Goal: Information Seeking & Learning: Find specific page/section

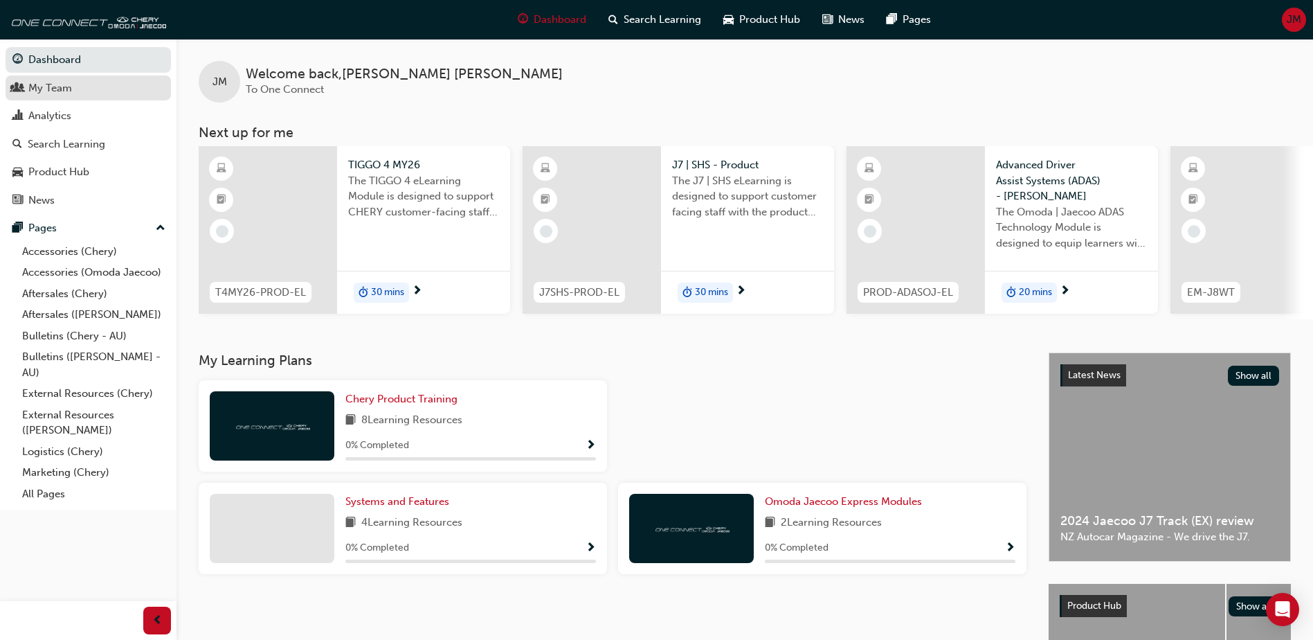
click at [79, 80] on div "My Team" at bounding box center [88, 88] width 152 height 17
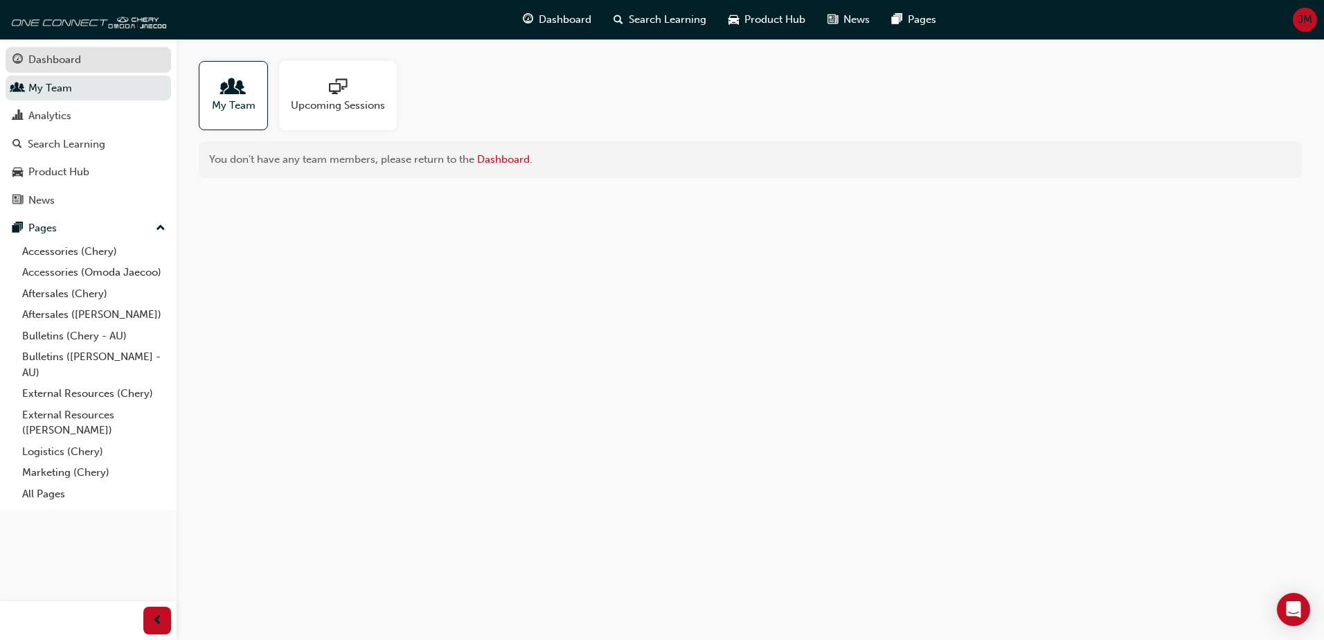
click at [48, 54] on div "Dashboard" at bounding box center [54, 60] width 53 height 16
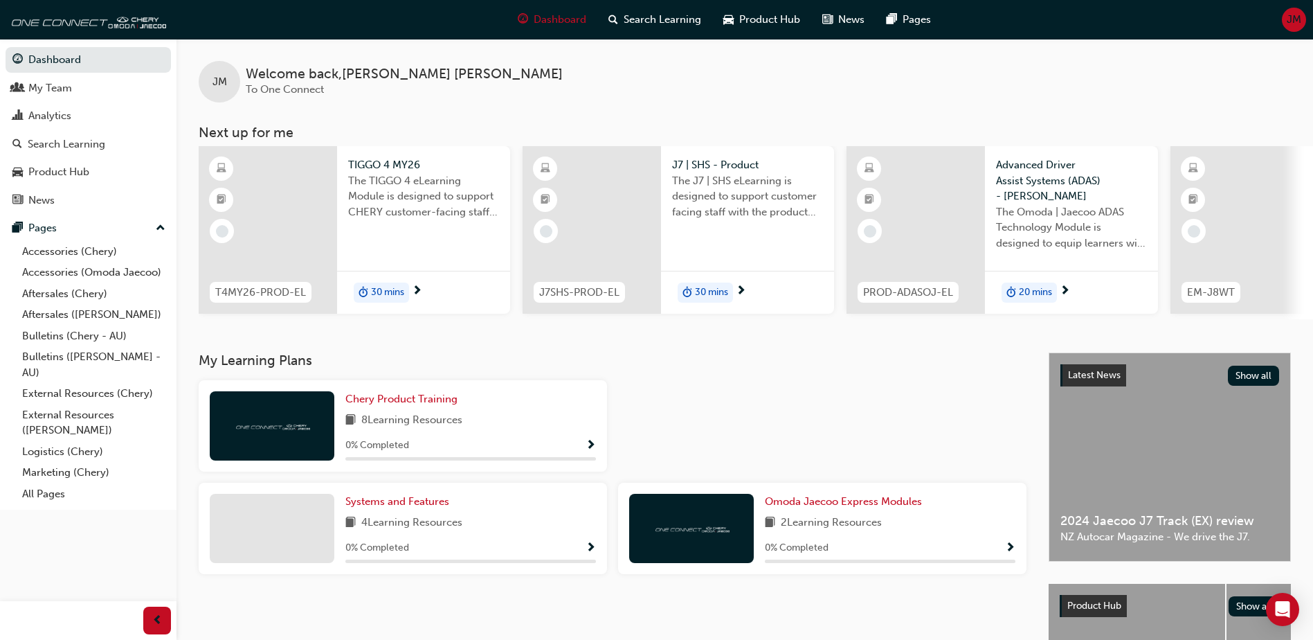
click at [1089, 68] on div "JM Welcome back , Jennie Mann To One Connect" at bounding box center [745, 71] width 1137 height 64
click at [43, 500] on link "All Pages" at bounding box center [94, 493] width 154 height 21
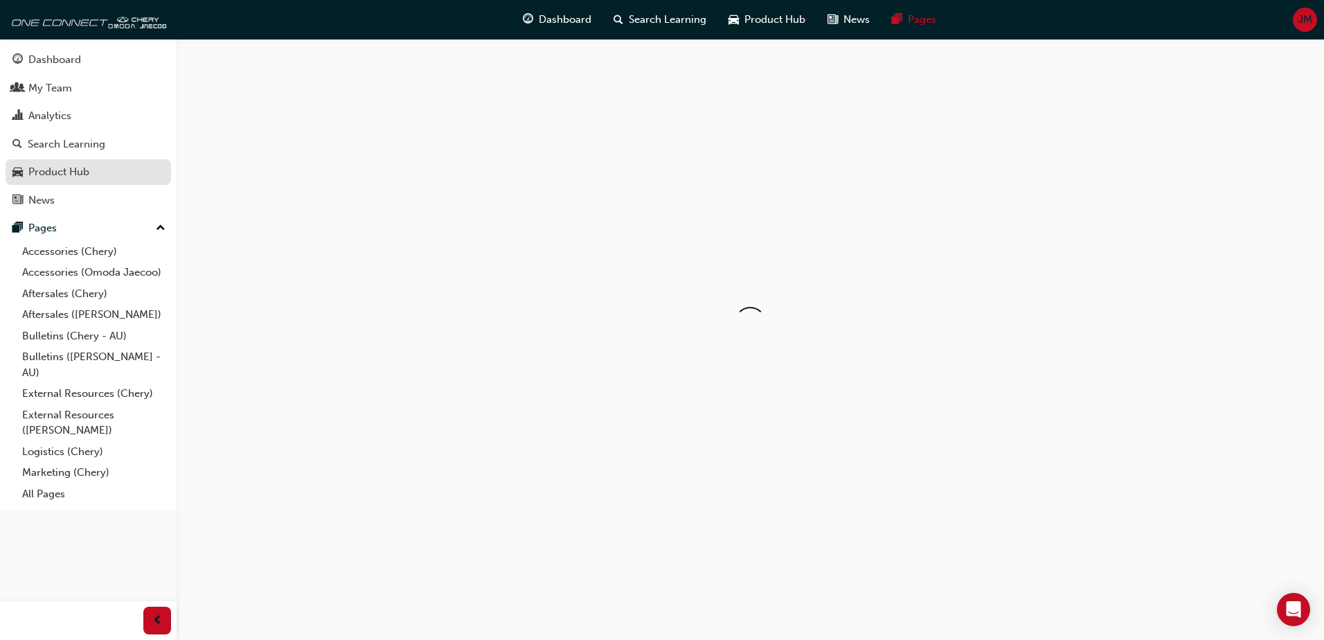
click at [55, 178] on div "Product Hub" at bounding box center [58, 172] width 61 height 16
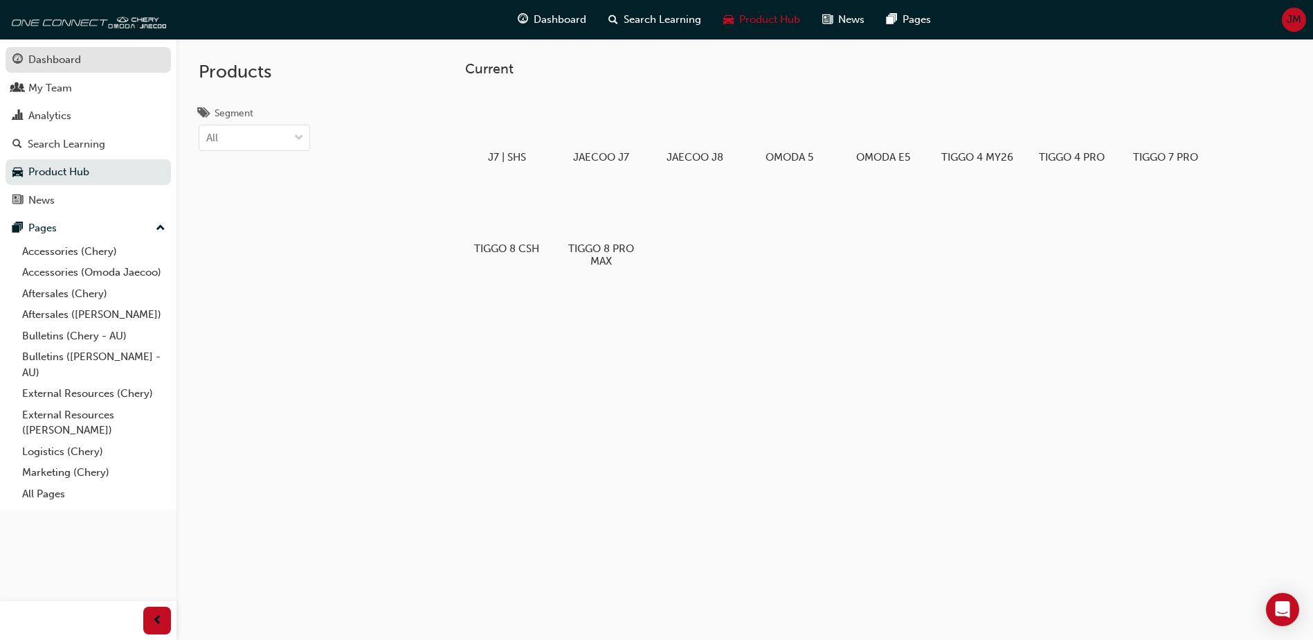
click at [64, 59] on div "Dashboard" at bounding box center [54, 60] width 53 height 16
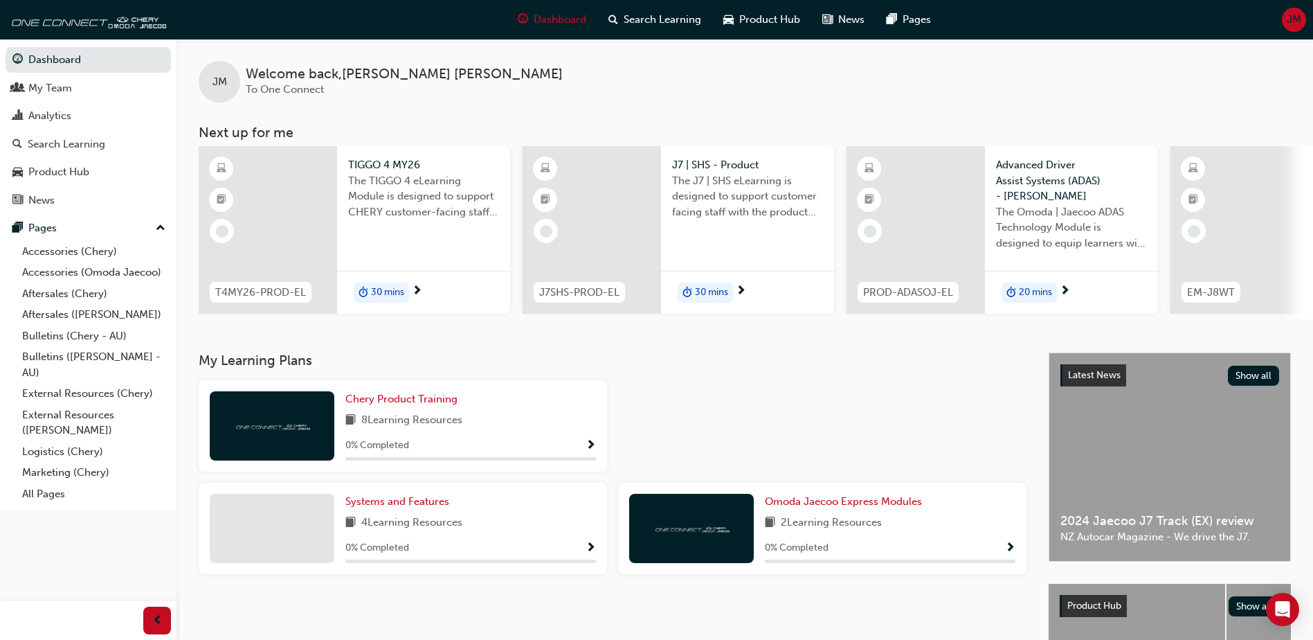
click at [1292, 15] on span "JM" at bounding box center [1294, 20] width 15 height 16
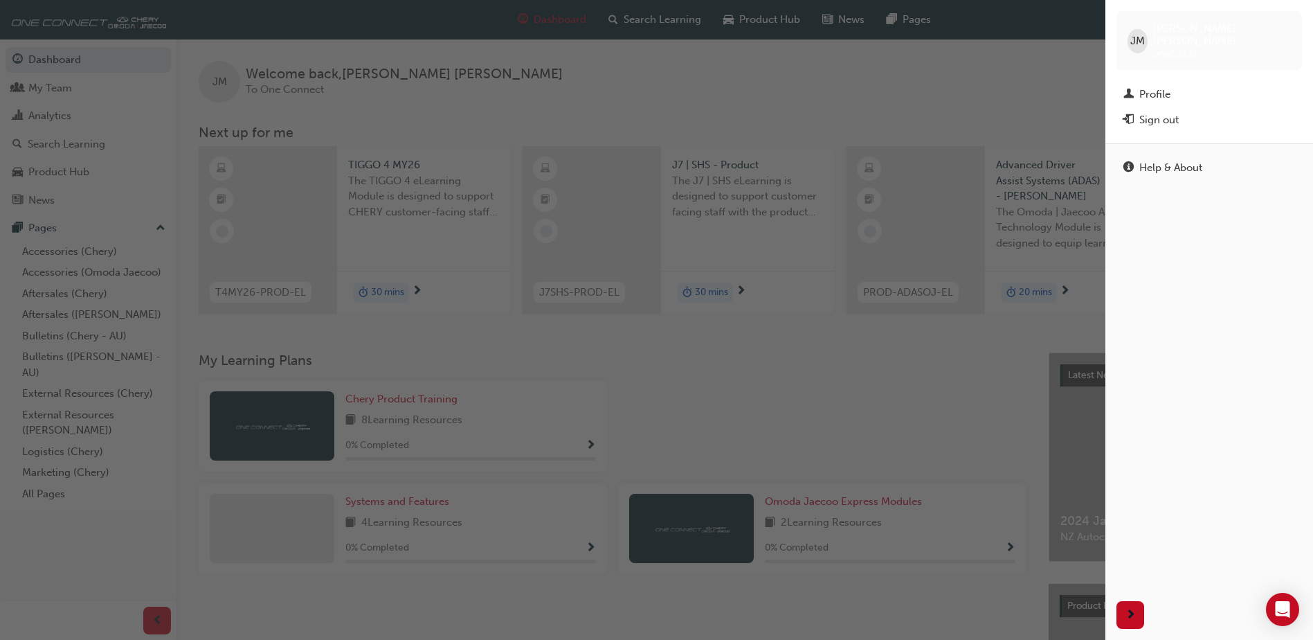
click at [995, 86] on div "button" at bounding box center [553, 320] width 1106 height 640
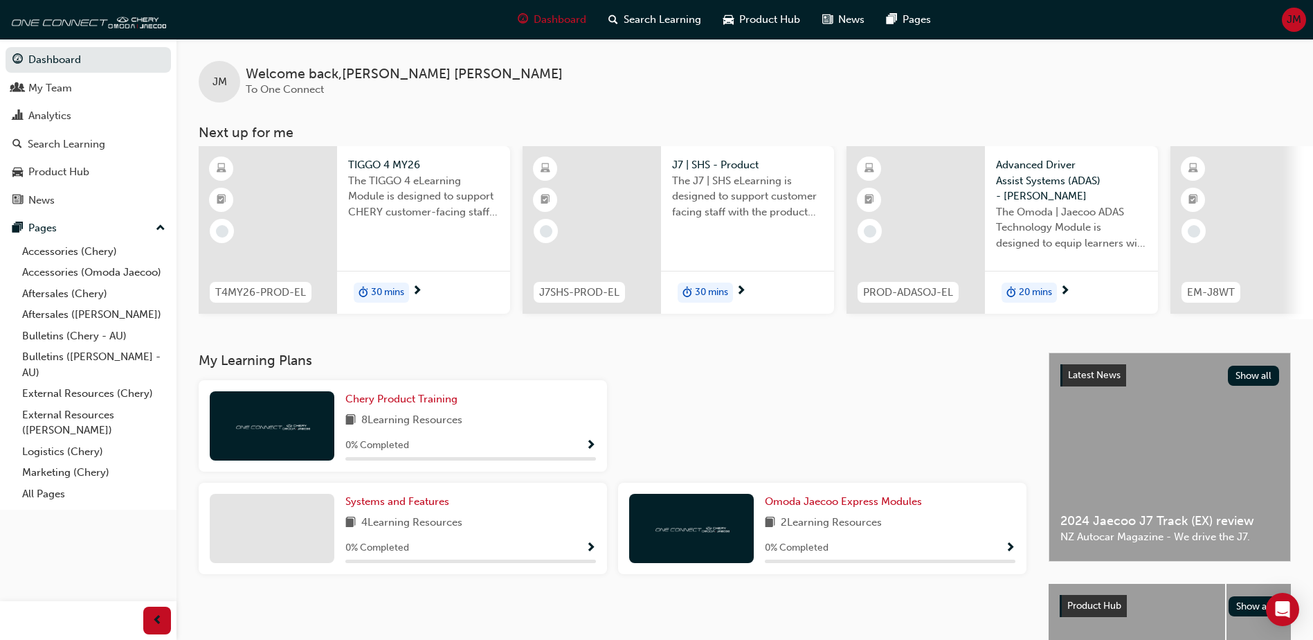
click at [838, 67] on div "JM Welcome back , Jennie Mann To One Connect" at bounding box center [745, 71] width 1137 height 64
click at [565, 17] on span "Dashboard" at bounding box center [560, 20] width 53 height 16
click at [55, 493] on link "All Pages" at bounding box center [94, 493] width 154 height 21
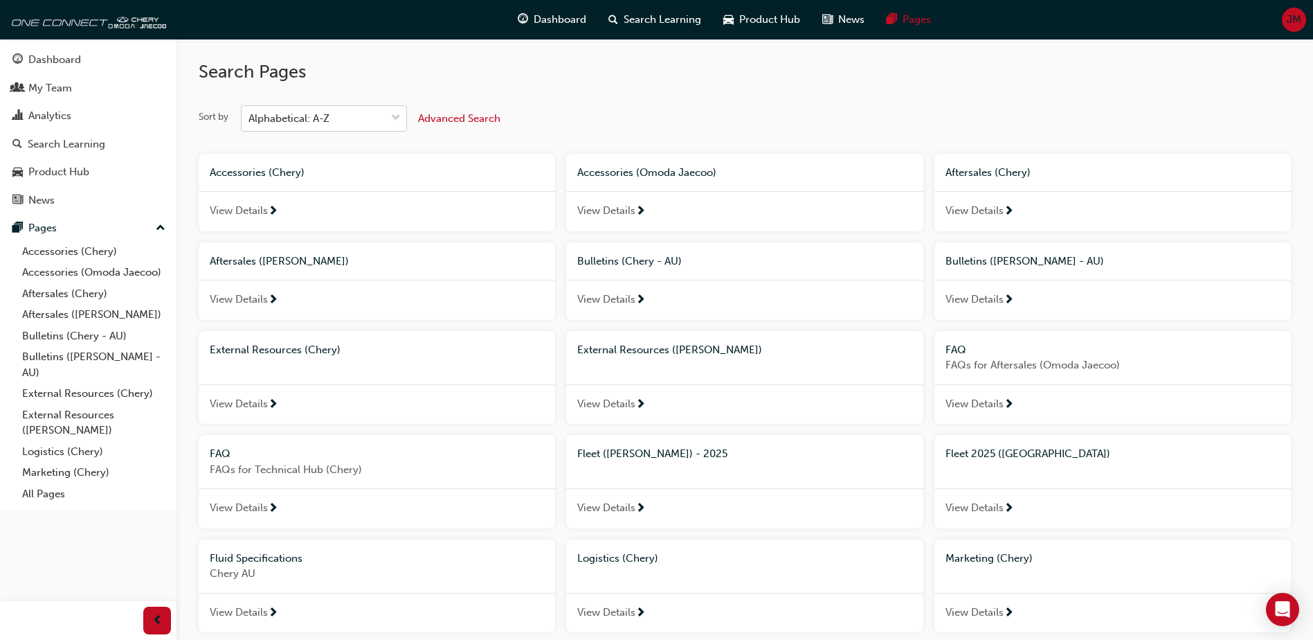
click at [395, 116] on span "down-icon" at bounding box center [396, 118] width 10 height 18
click at [250, 116] on input "Sort by Alphabetical: A-Z" at bounding box center [249, 118] width 1 height 12
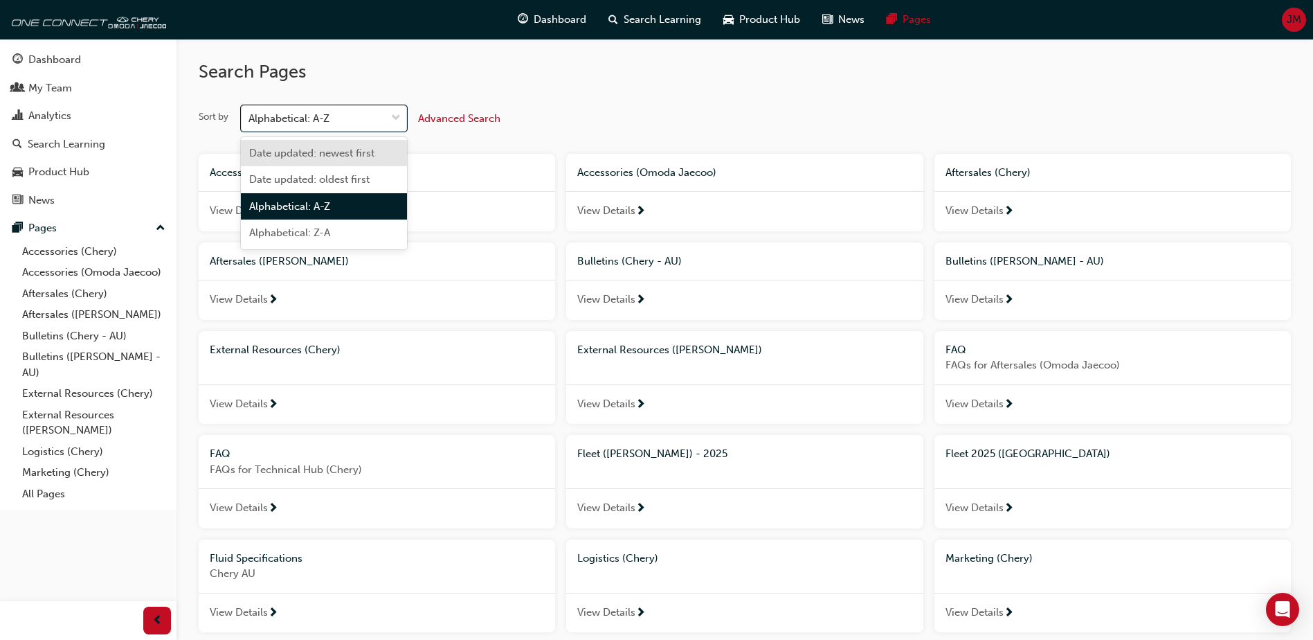
click at [632, 69] on h2 "Search Pages" at bounding box center [745, 72] width 1092 height 22
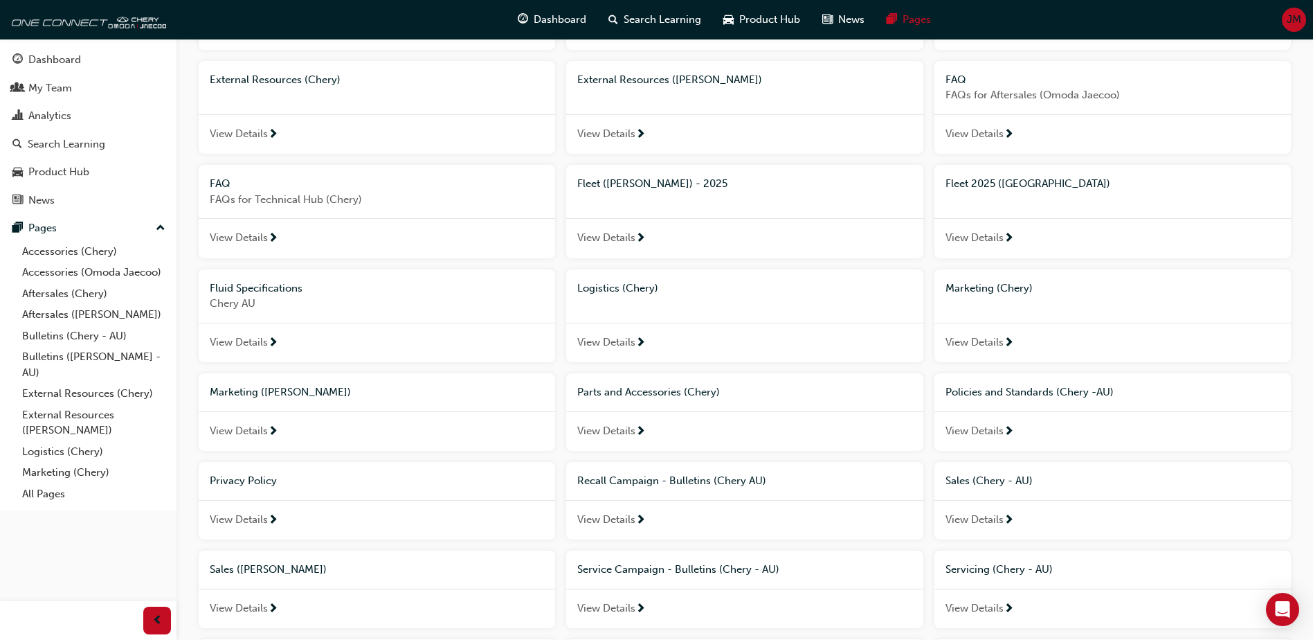
scroll to position [271, 0]
click at [1006, 237] on span "next-icon" at bounding box center [1009, 237] width 10 height 12
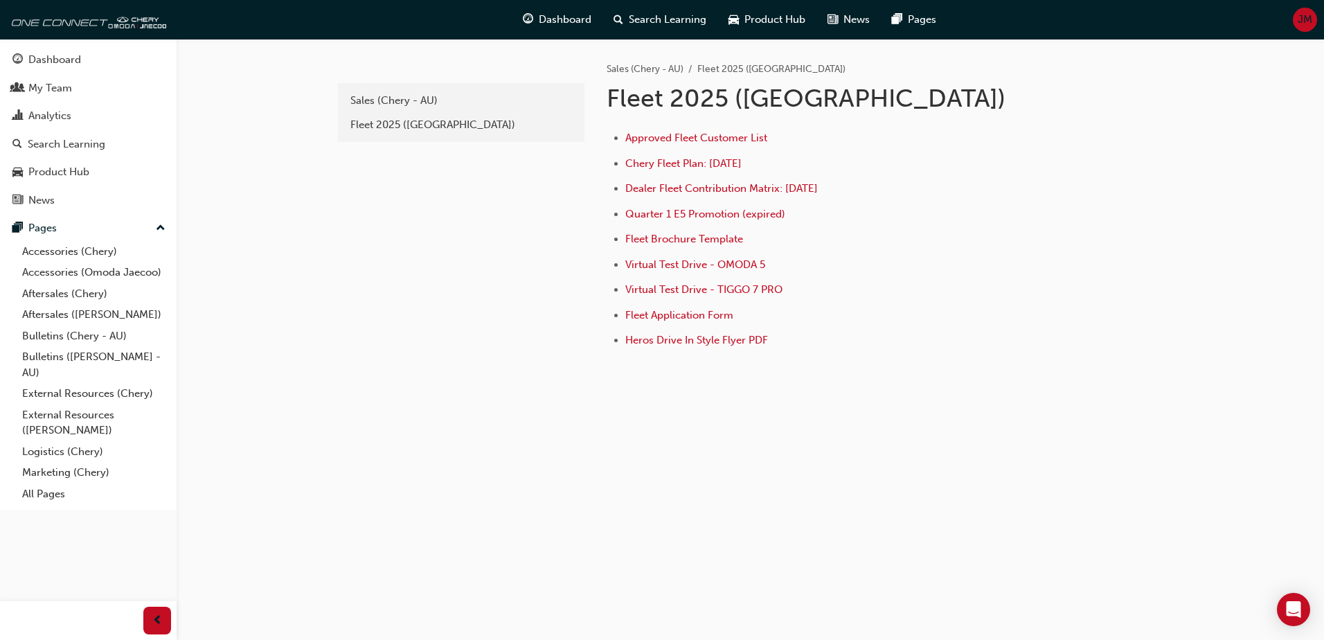
click at [1092, 255] on div "Approved Fleet Customer List Chery Fleet Plan: Jan 2025 Dealer Fleet Contributi…" at bounding box center [874, 234] width 537 height 233
click at [727, 138] on span "Approved Fleet Customer List" at bounding box center [696, 138] width 142 height 12
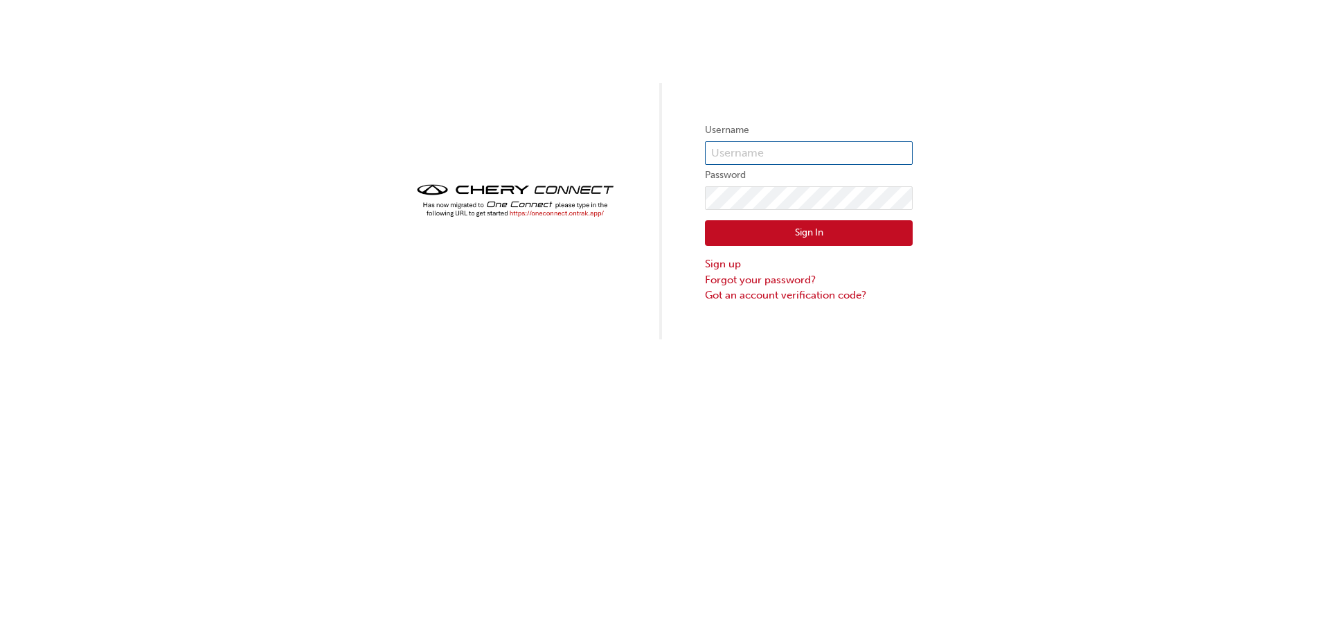
click at [769, 141] on input "text" at bounding box center [809, 153] width 208 height 24
type input "ONE00331"
click at [803, 235] on button "Sign In" at bounding box center [809, 233] width 208 height 26
